Goal: Information Seeking & Learning: Learn about a topic

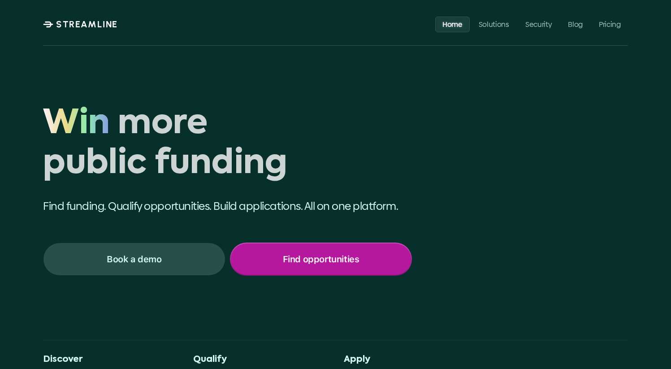
click at [254, 265] on div "Find opportunities" at bounding box center [321, 258] width 181 height 31
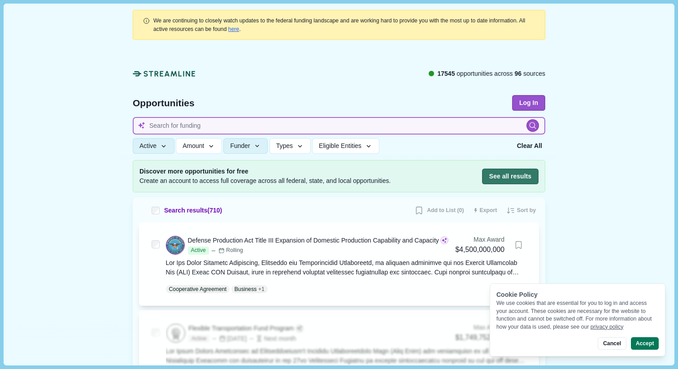
click at [198, 121] on input at bounding box center [339, 125] width 412 height 17
type input "battery start up"
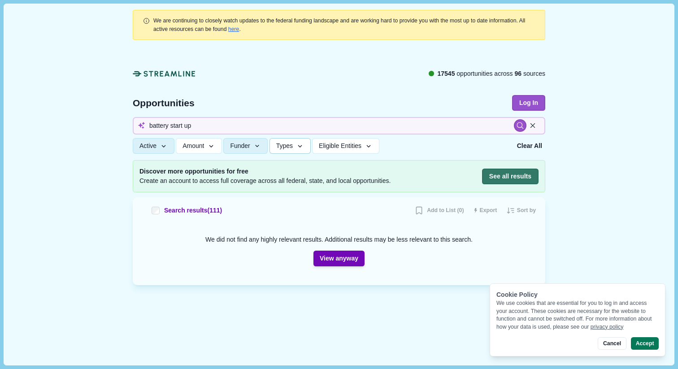
click at [293, 149] on span "Types" at bounding box center [284, 146] width 17 height 8
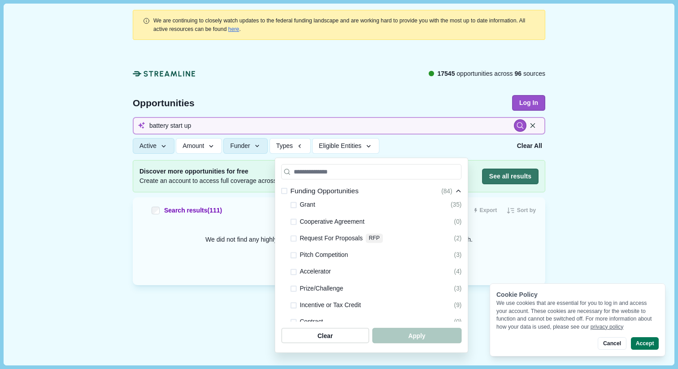
click at [202, 125] on input "battery start up" at bounding box center [339, 125] width 412 height 17
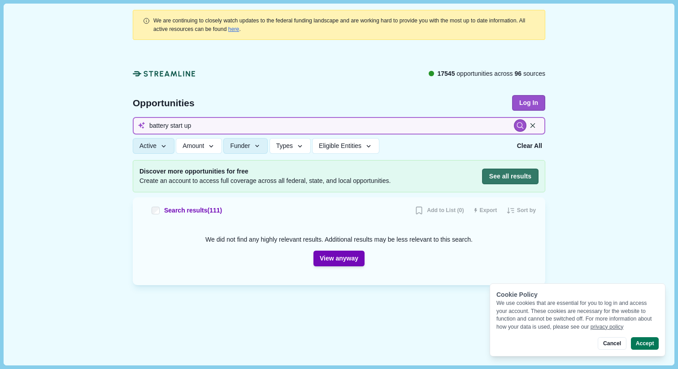
drag, startPoint x: 202, startPoint y: 125, endPoint x: 149, endPoint y: 123, distance: 52.5
click at [149, 123] on input "battery start up" at bounding box center [339, 125] width 412 height 17
type input "100000"
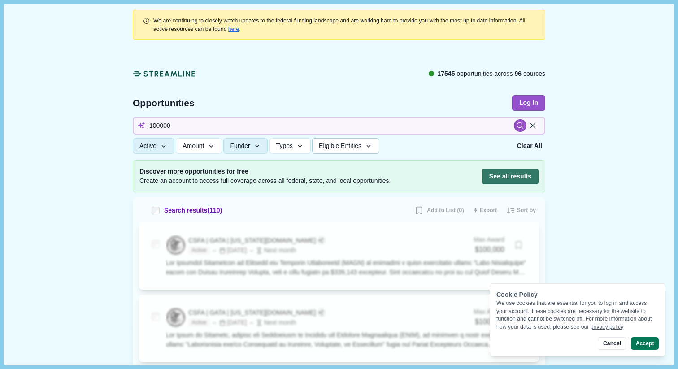
click at [348, 149] on span "Eligible Entities" at bounding box center [340, 146] width 43 height 8
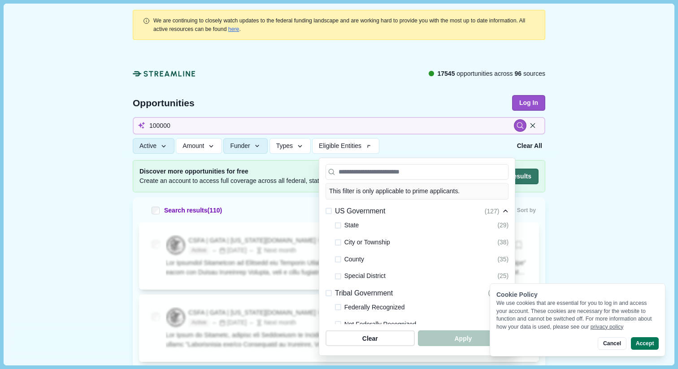
click at [301, 58] on div at bounding box center [338, 102] width 437 height 115
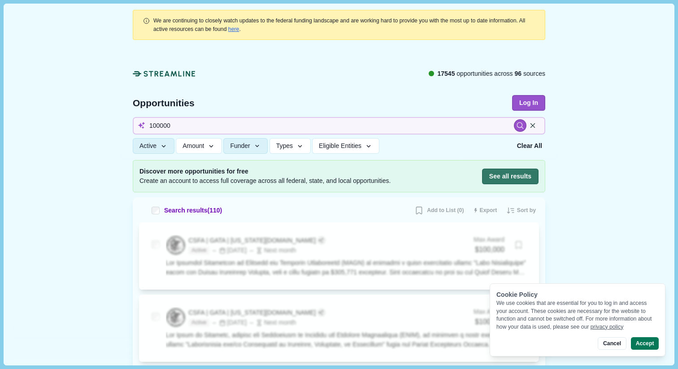
click at [156, 70] on icon at bounding box center [164, 73] width 63 height 9
click at [143, 72] on icon at bounding box center [164, 73] width 63 height 9
click at [239, 30] on link "here" at bounding box center [233, 29] width 11 height 6
click at [141, 72] on icon at bounding box center [164, 73] width 63 height 9
click at [528, 123] on icon at bounding box center [532, 125] width 8 height 8
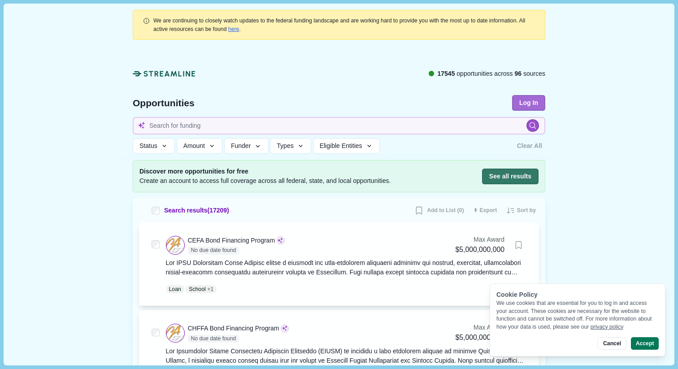
click at [525, 96] on button "Log In" at bounding box center [528, 103] width 33 height 16
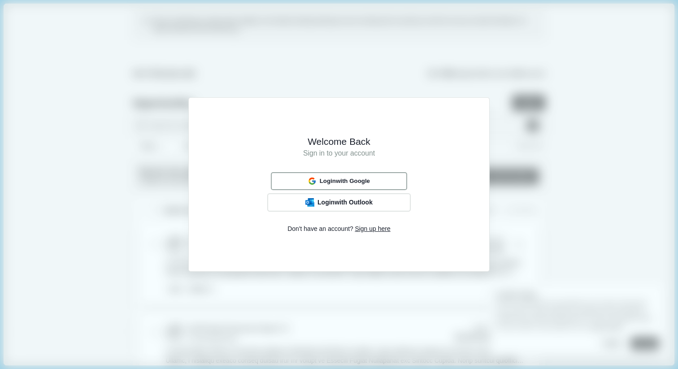
click at [363, 177] on div "Login with Google" at bounding box center [339, 181] width 68 height 12
